Goal: Complete application form

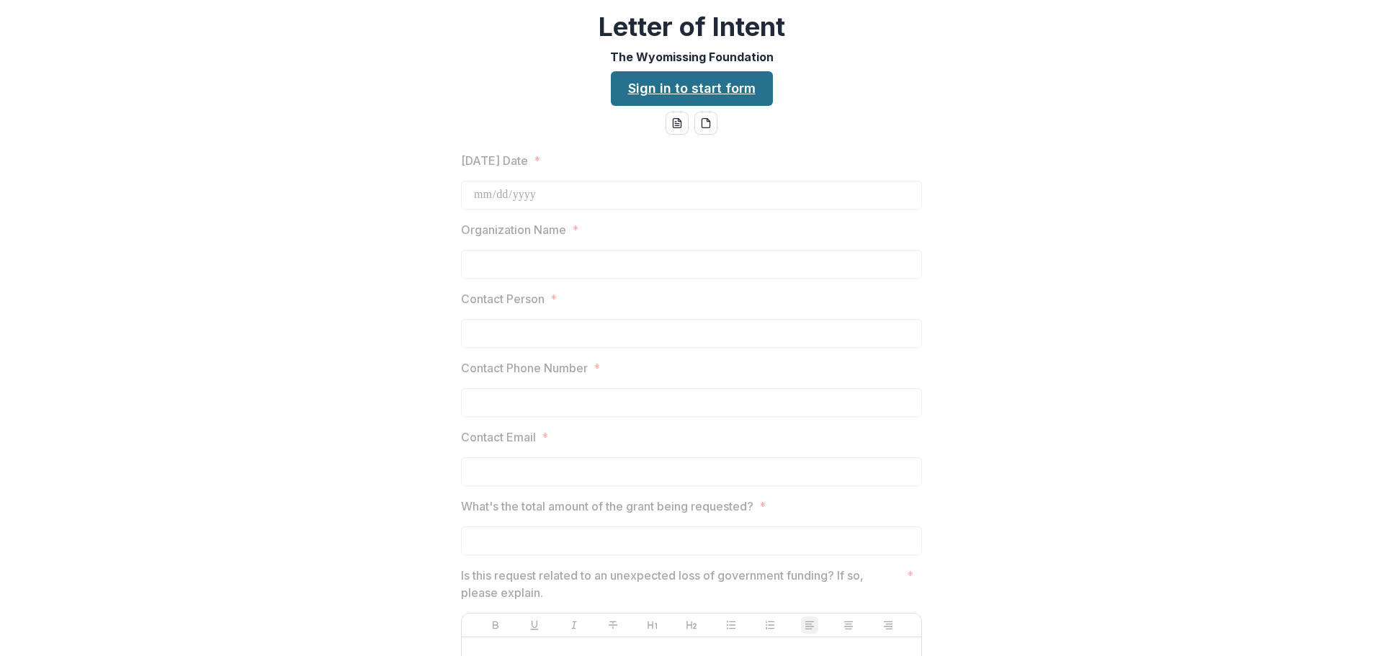
click at [689, 86] on link "Sign in to start form" at bounding box center [692, 88] width 162 height 35
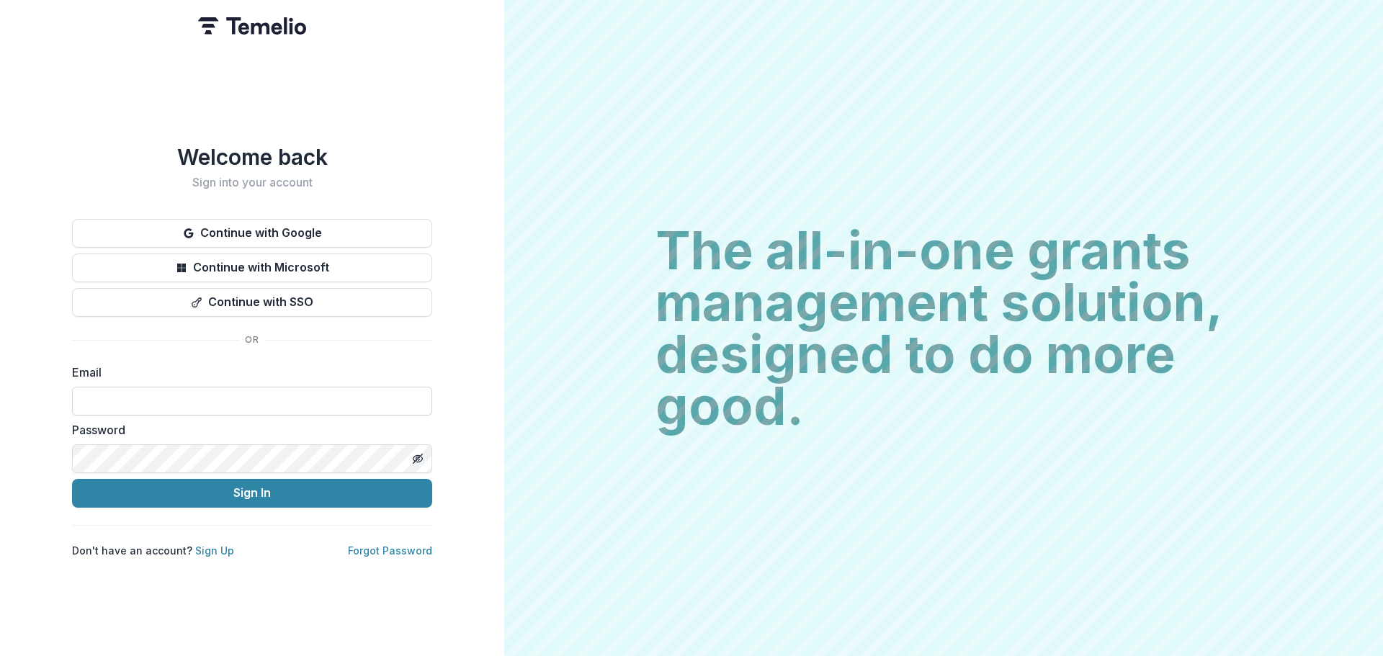
click at [323, 395] on input at bounding box center [252, 401] width 360 height 29
